Goal: Check status: Check status

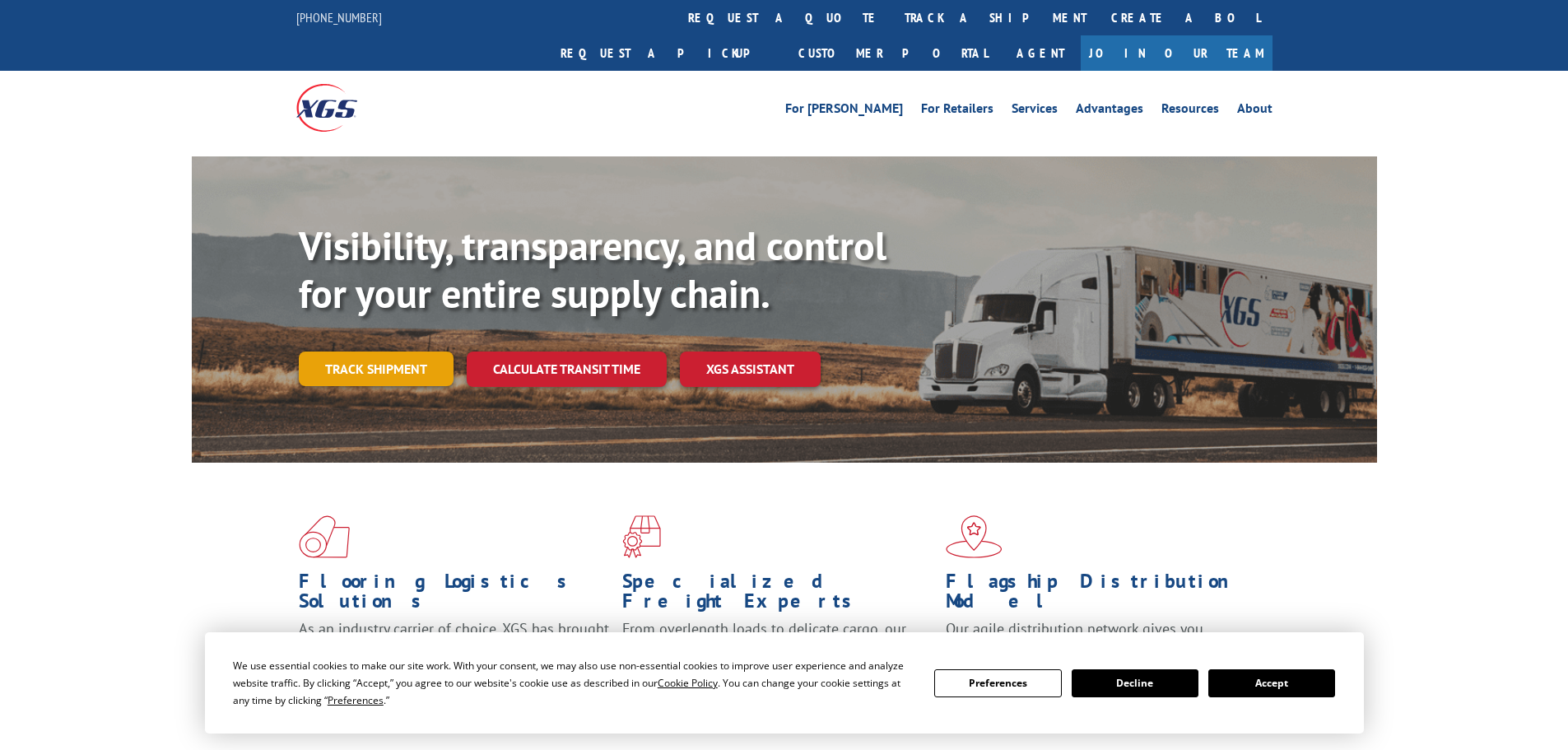
click at [337, 352] on link "Track shipment" at bounding box center [376, 369] width 155 height 35
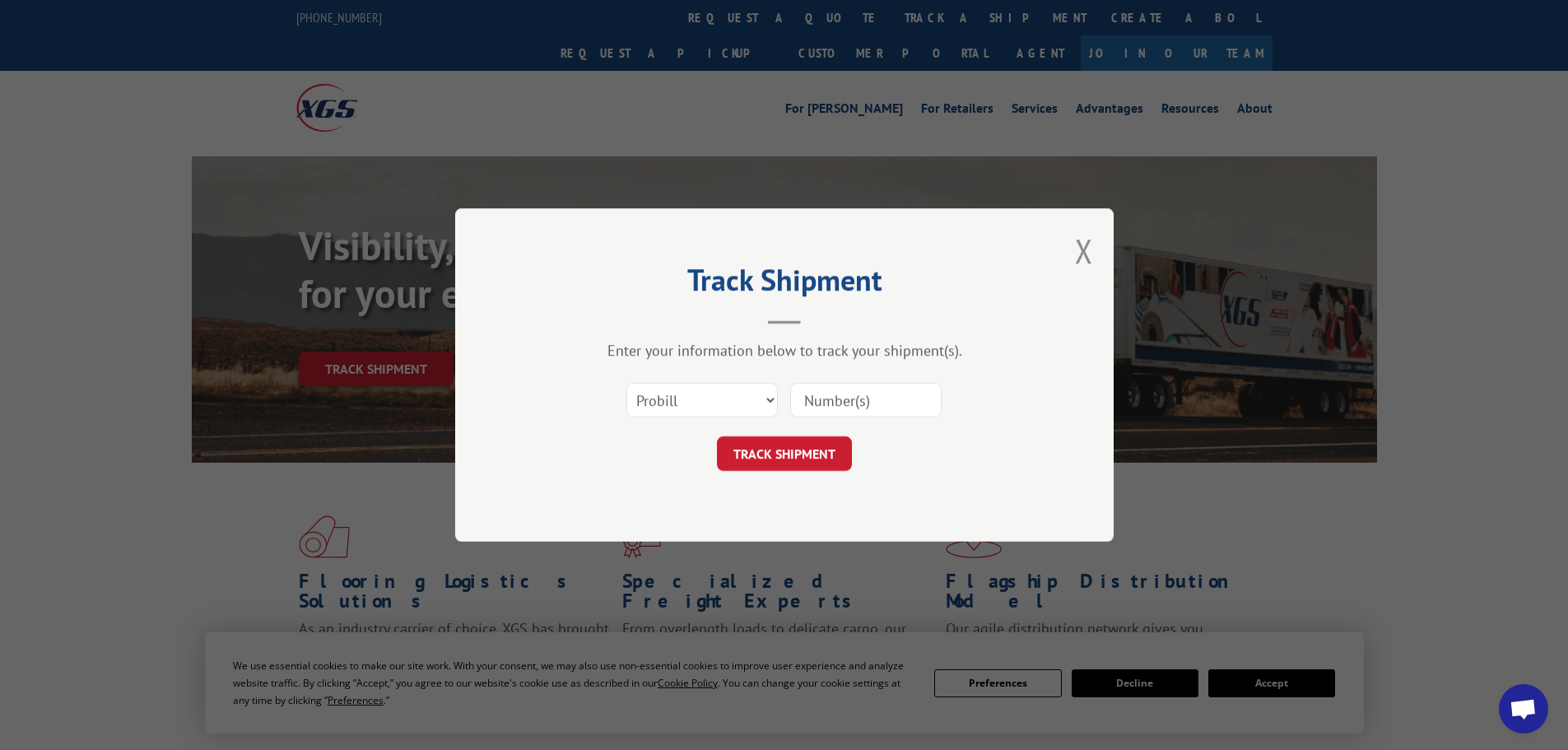
click at [833, 404] on input at bounding box center [865, 400] width 152 height 35
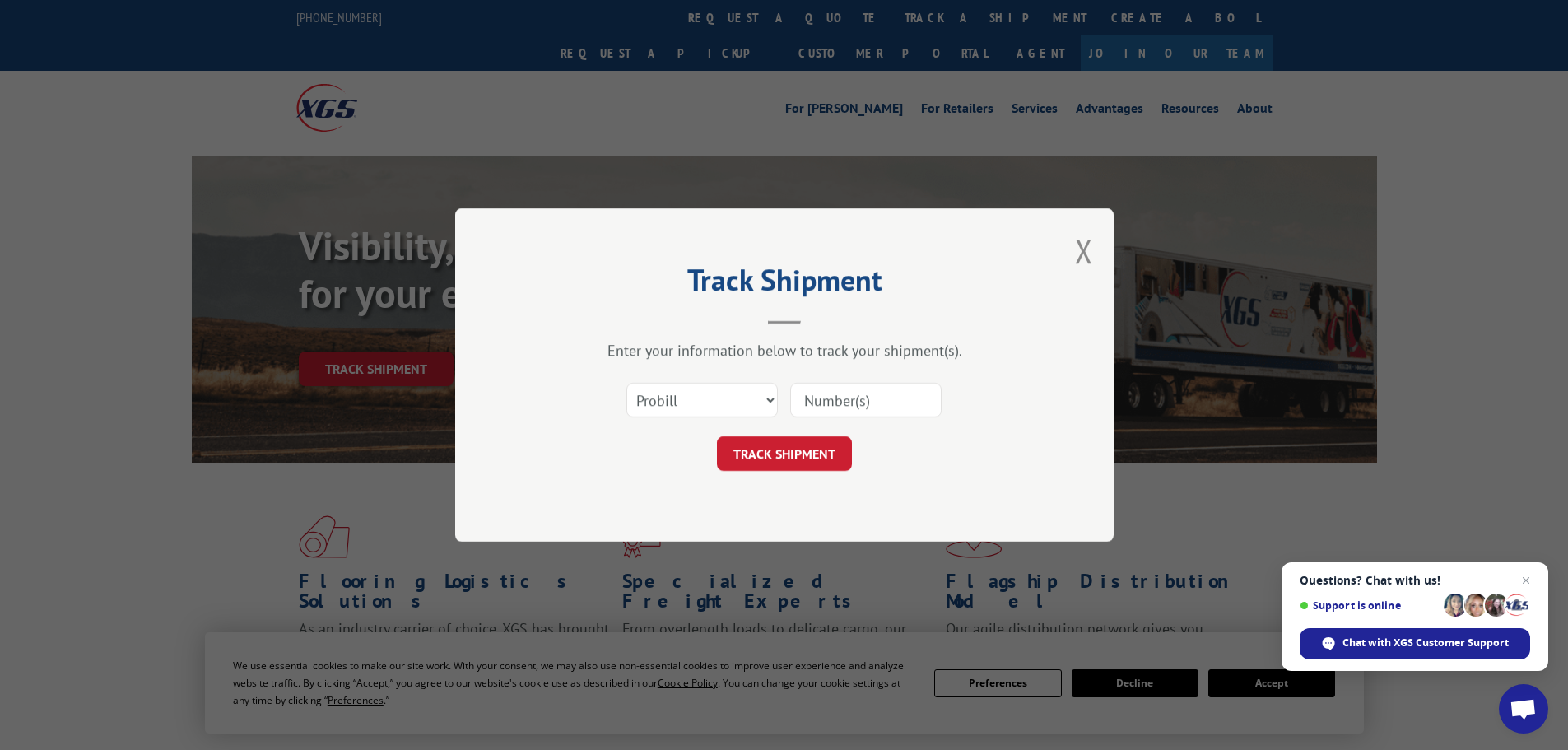
paste input "16398202"
type input "16398202"
click at [798, 453] on button "TRACK SHIPMENT" at bounding box center [785, 454] width 135 height 35
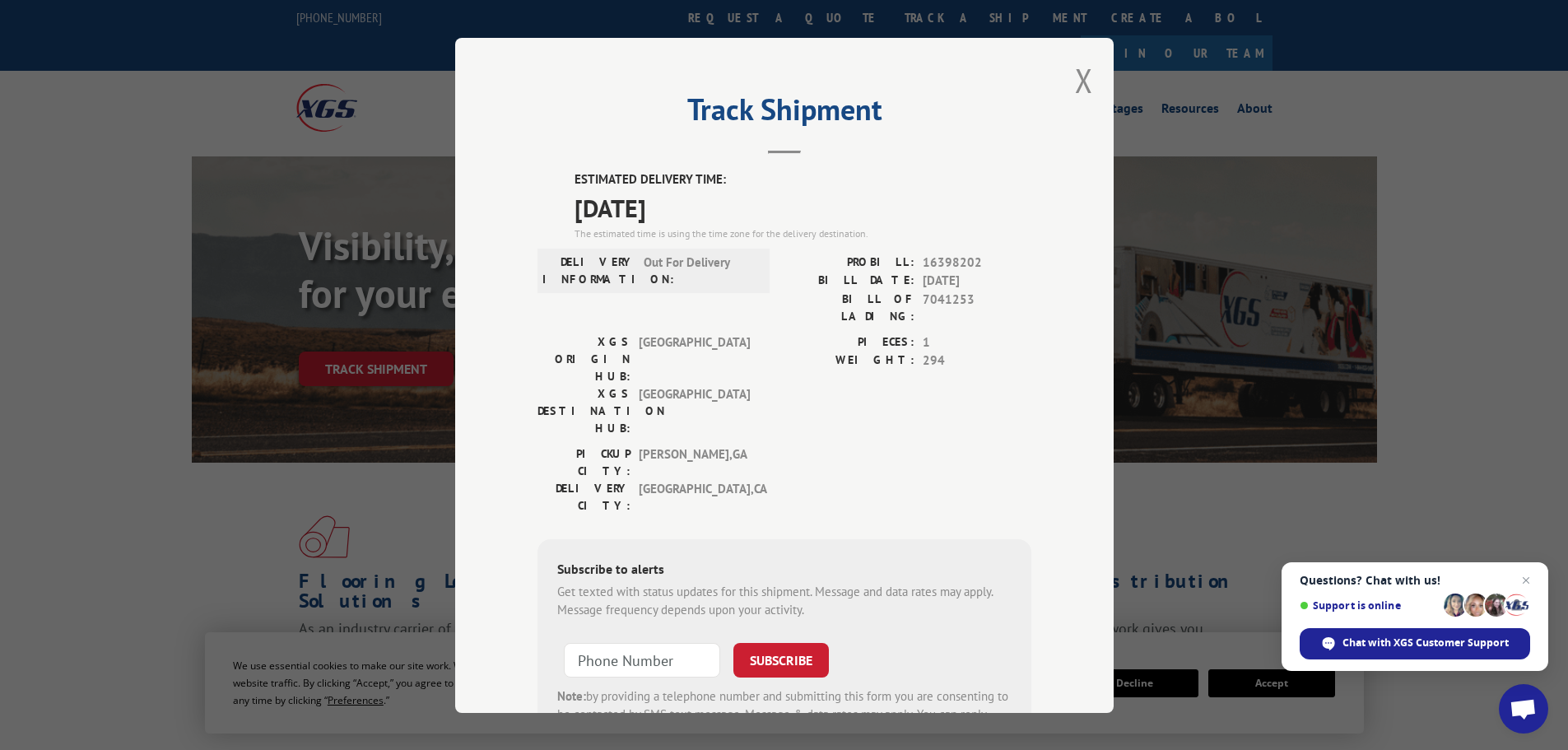
drag, startPoint x: 717, startPoint y: 210, endPoint x: 553, endPoint y: 183, distance: 166.2
click at [553, 183] on div "ESTIMATED DELIVERY TIME: [DATE] The estimated time is using the time zone for t…" at bounding box center [784, 466] width 494 height 592
copy div "ESTIMATED DELIVERY TIME: [DATE]"
